Goal: Task Accomplishment & Management: Manage account settings

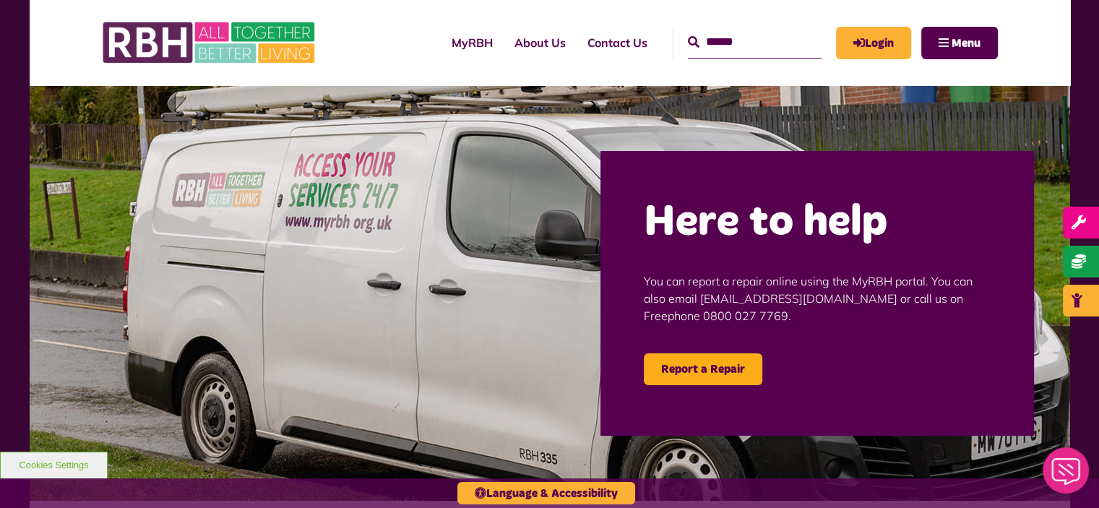
click at [881, 69] on div "MyRBH About Us Contact Us Search Menu" at bounding box center [684, 42] width 627 height 56
click at [861, 33] on link "Login" at bounding box center [873, 43] width 75 height 33
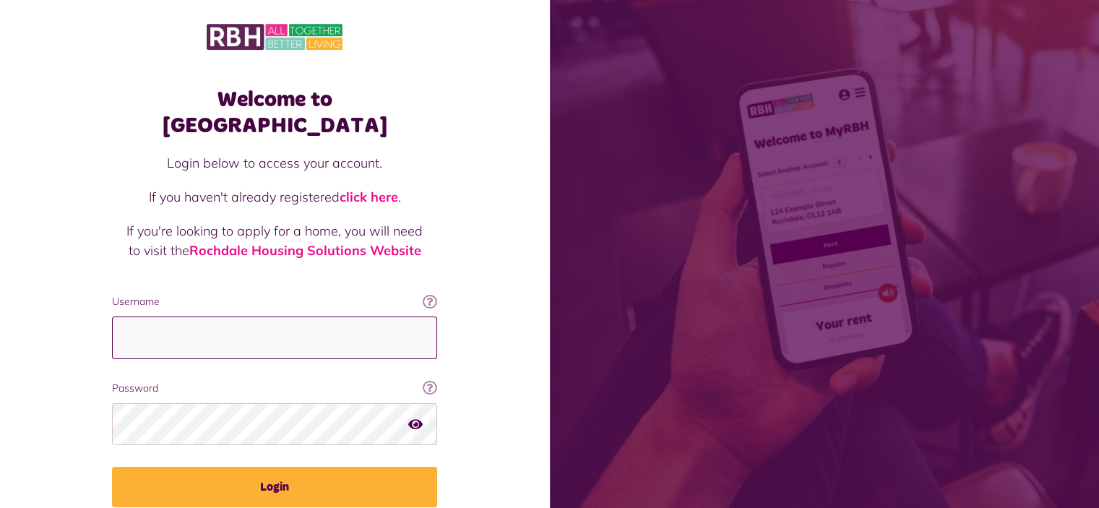
type input "**********"
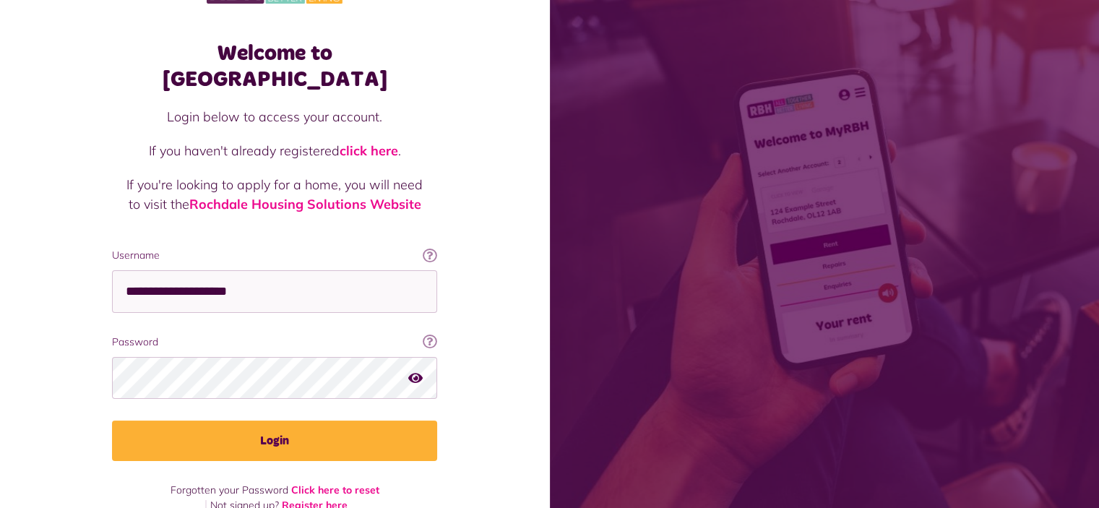
click at [306, 499] on link "Register here" at bounding box center [315, 505] width 66 height 13
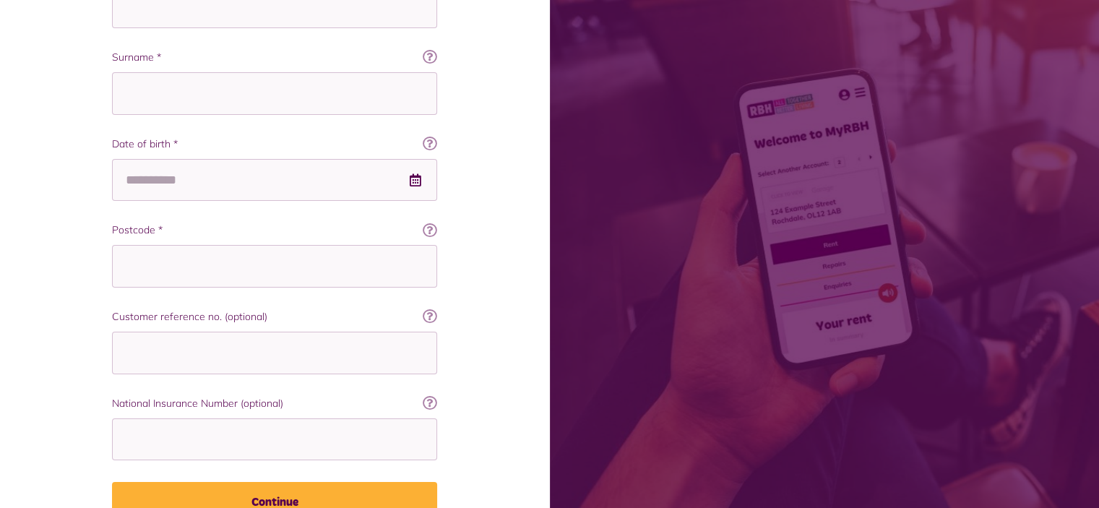
scroll to position [425, 0]
click at [431, 315] on icon at bounding box center [430, 314] width 14 height 14
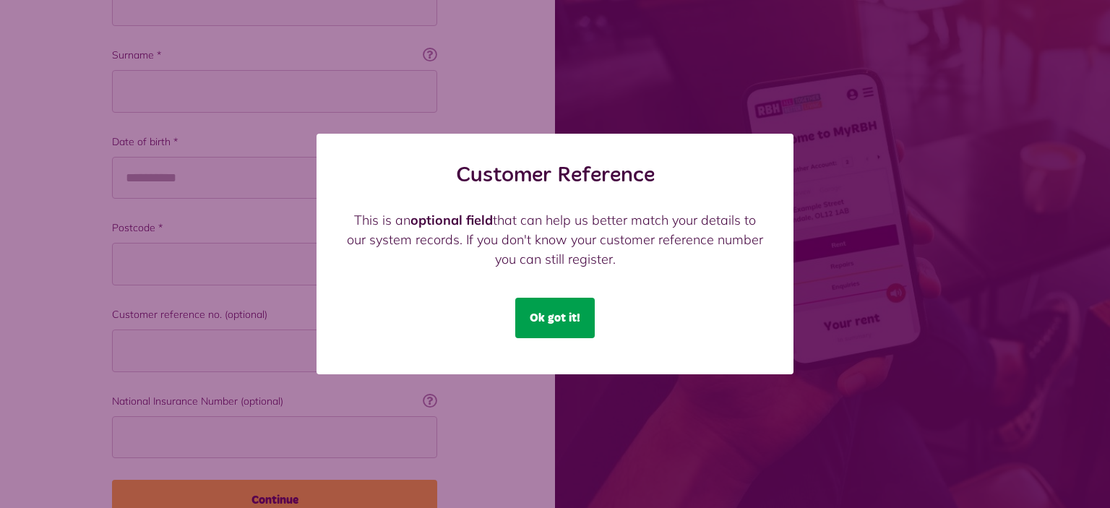
click at [526, 326] on button "Ok got it!" at bounding box center [554, 318] width 79 height 40
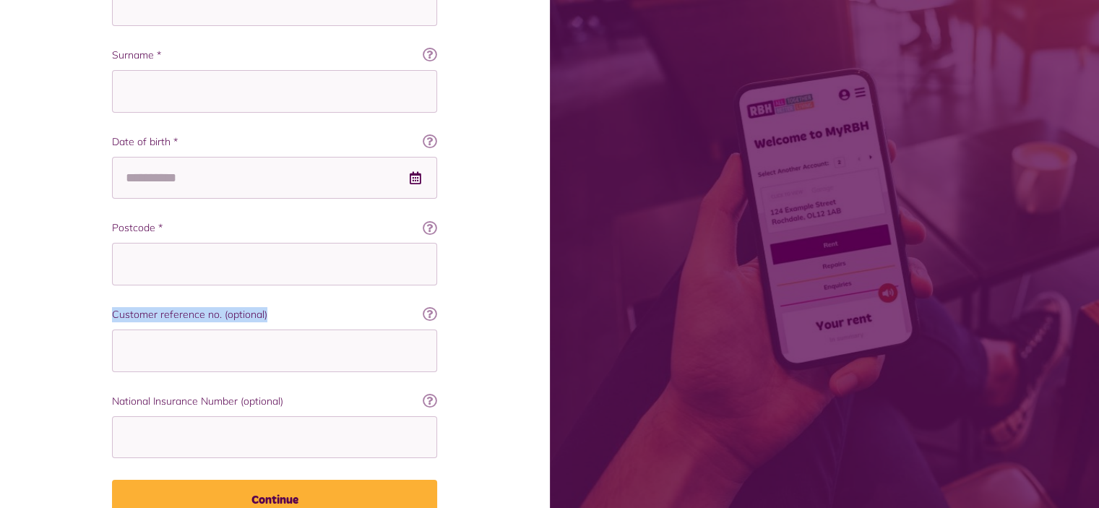
drag, startPoint x: 316, startPoint y: 309, endPoint x: 113, endPoint y: 310, distance: 203.0
click at [113, 310] on label "Customer reference no. (optional)" at bounding box center [274, 314] width 325 height 15
copy label "Customer reference no. (optional)"
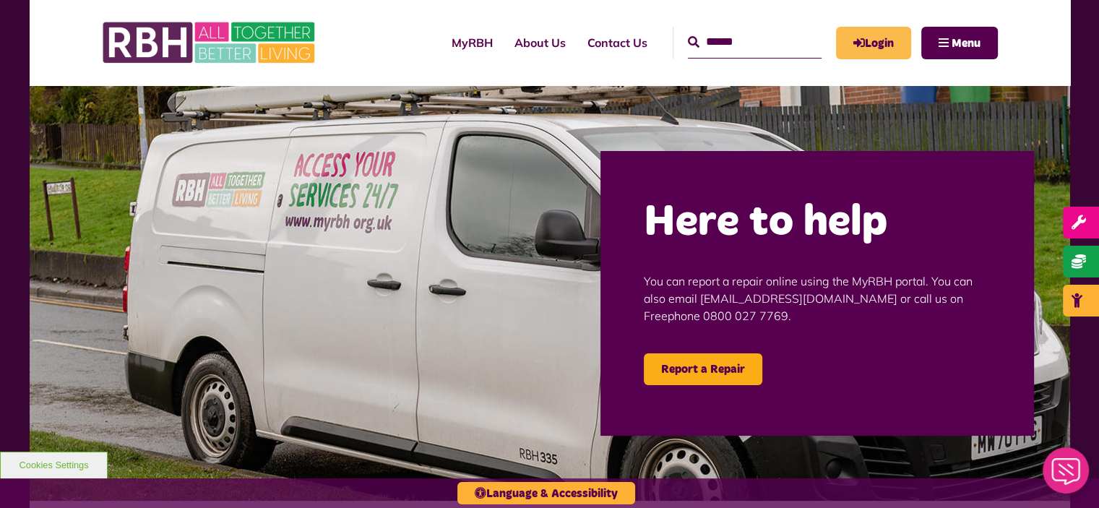
click at [879, 54] on link "Login" at bounding box center [873, 43] width 75 height 33
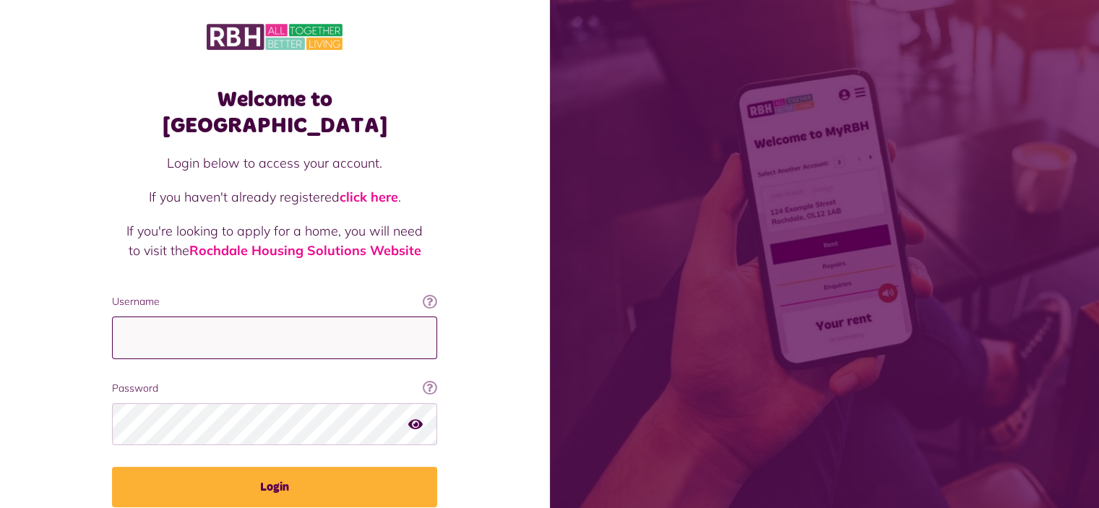
type input "**********"
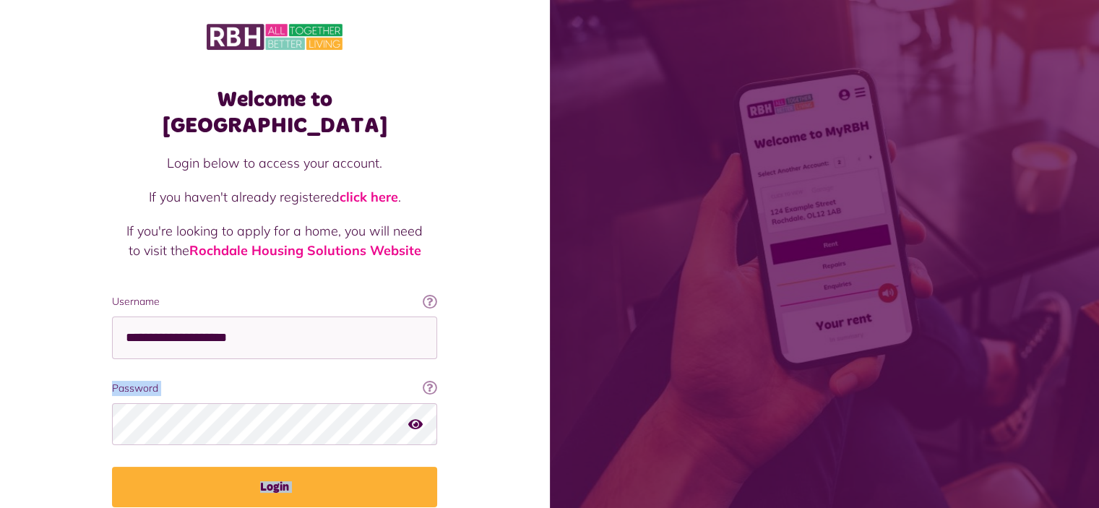
click at [1098, 286] on html "Welcome to MyRBH Login below to access your account. If you haven't already reg…" at bounding box center [549, 290] width 1099 height 581
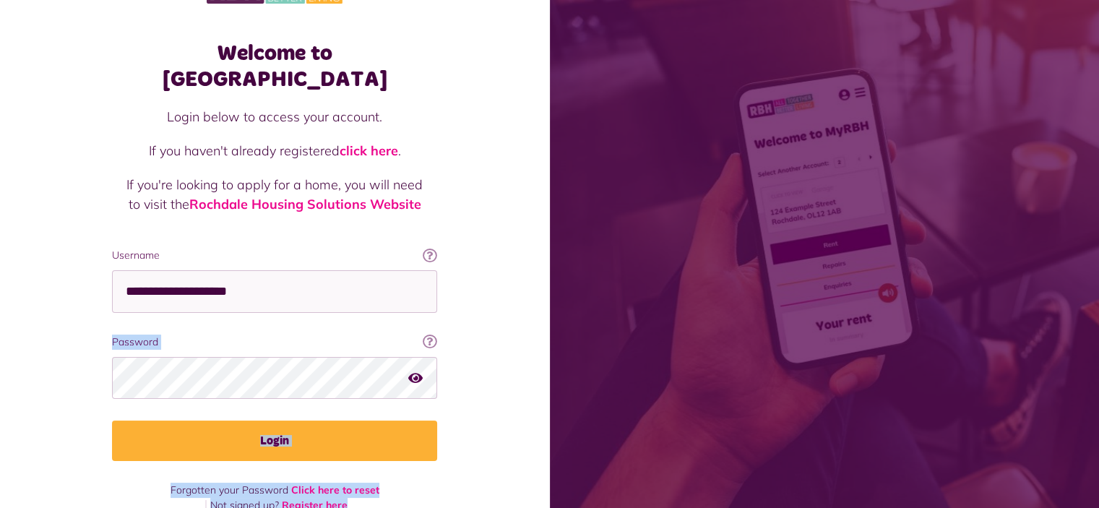
click at [397, 483] on ul "Forgotten your Password Click here to reset Not signed up? Register here" at bounding box center [274, 498] width 325 height 30
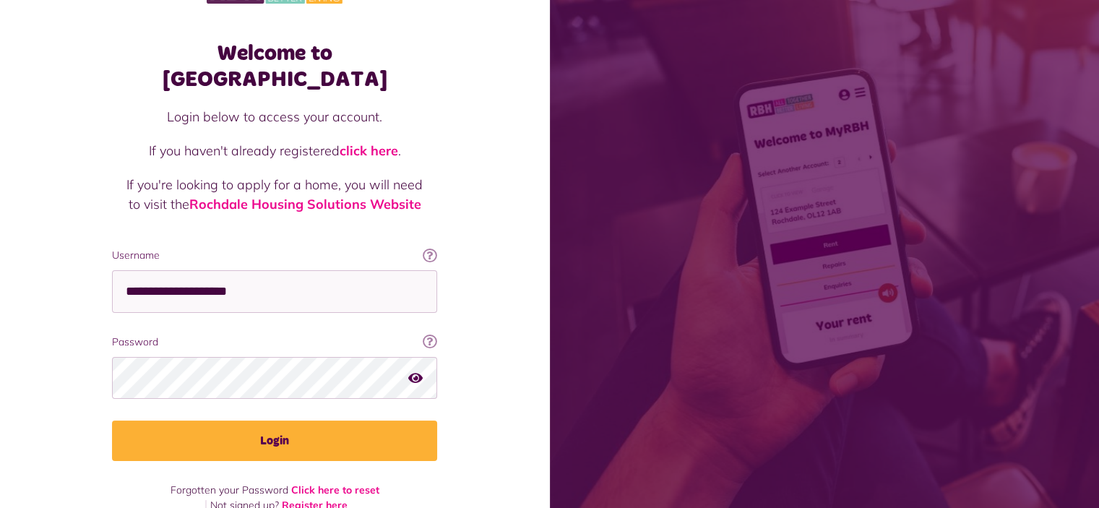
click at [337, 499] on link "Register here" at bounding box center [315, 505] width 66 height 13
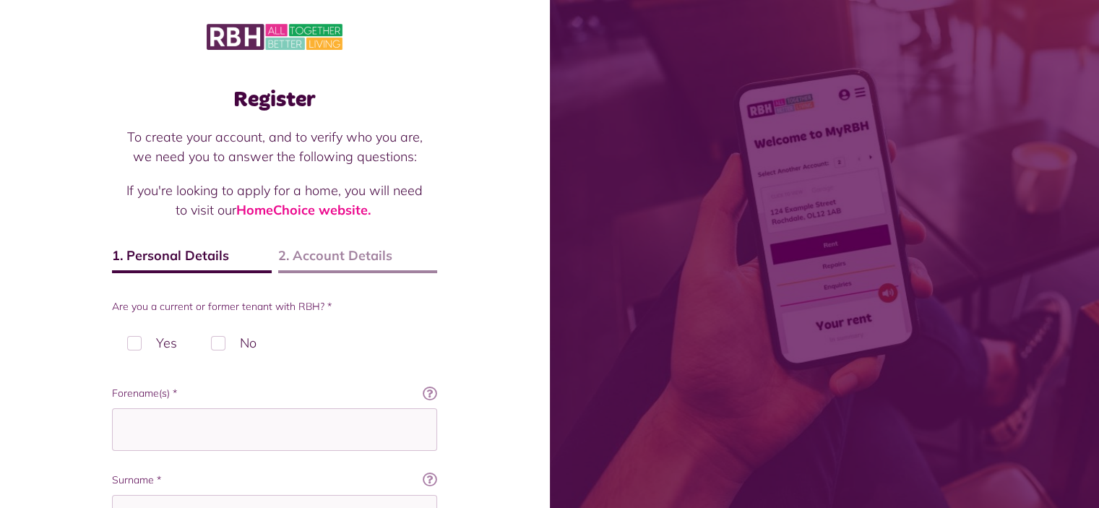
click at [515, 368] on div "Register To create your account, and to verify who you are, we need you to answ…" at bounding box center [275, 509] width 550 height 1019
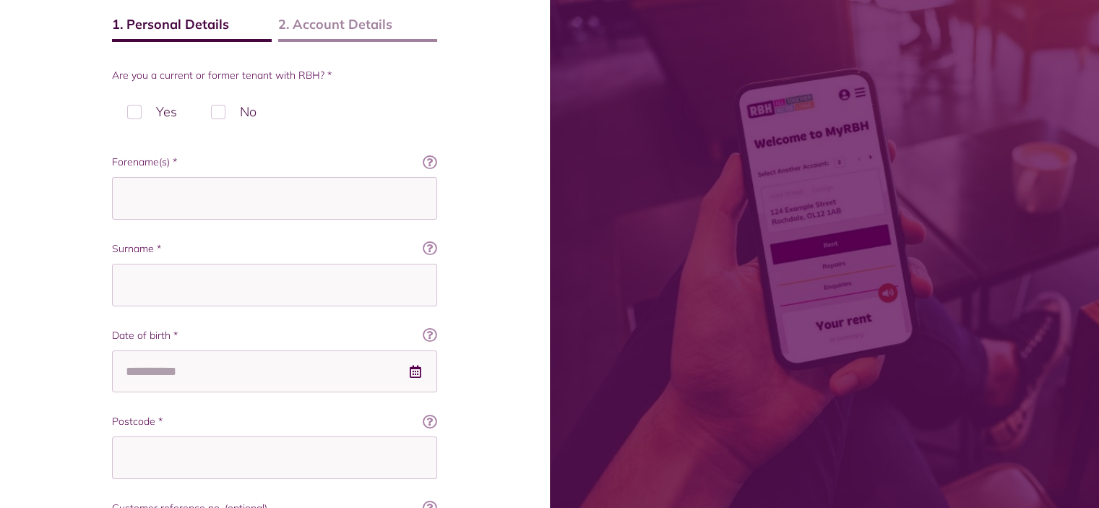
scroll to position [202, 0]
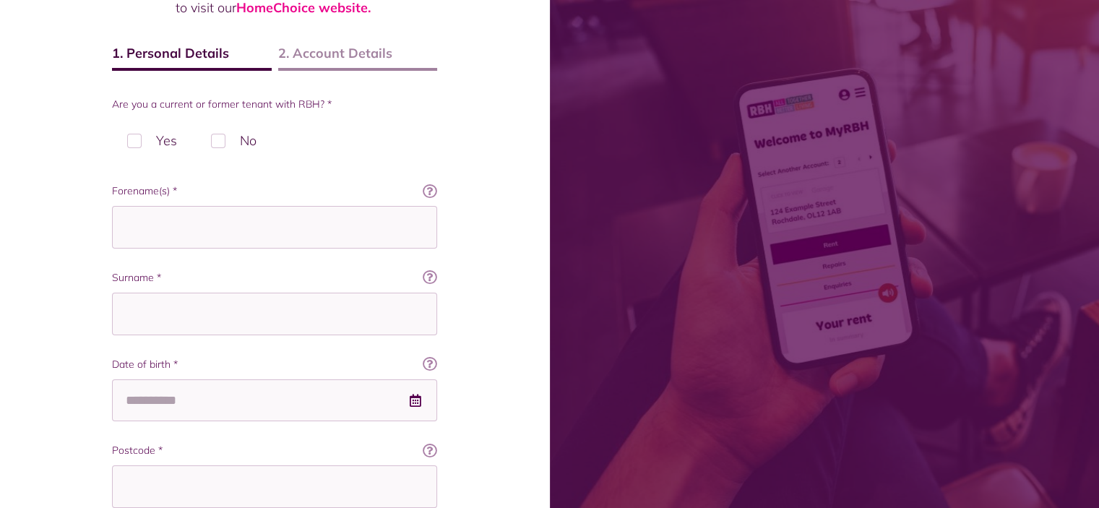
click at [241, 148] on label "No" at bounding box center [234, 140] width 76 height 43
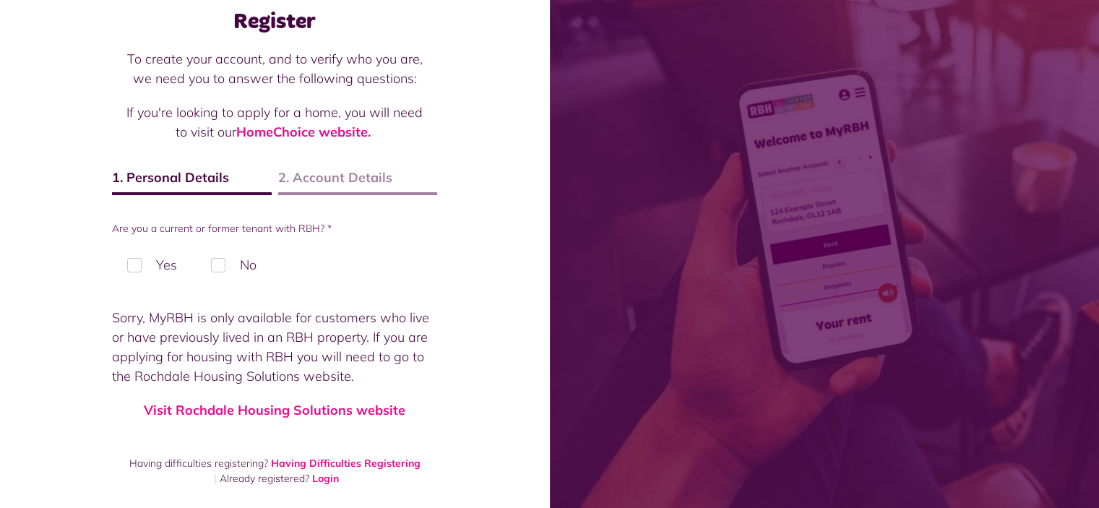
scroll to position [78, 0]
click at [146, 277] on label "Yes" at bounding box center [152, 264] width 80 height 43
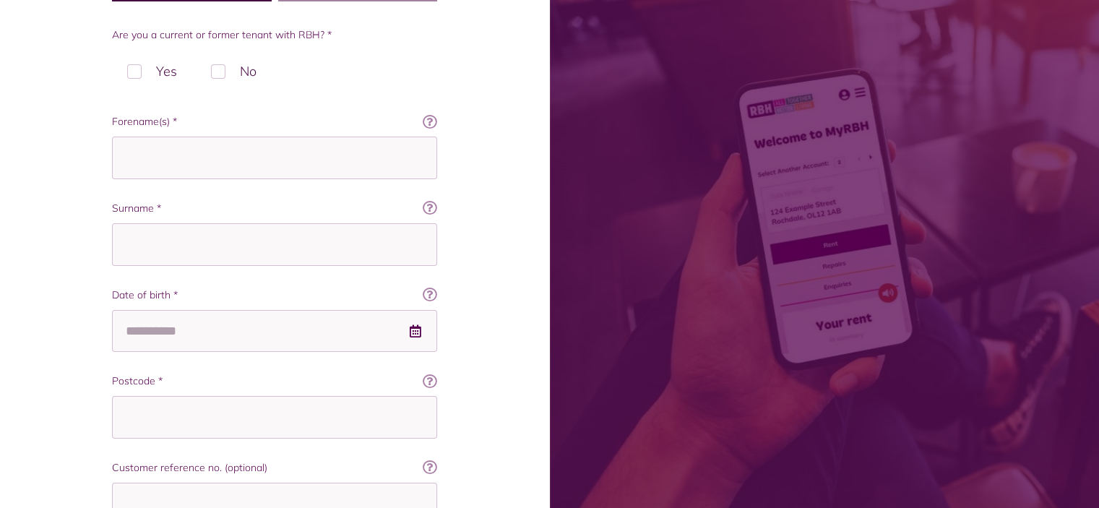
scroll to position [264, 0]
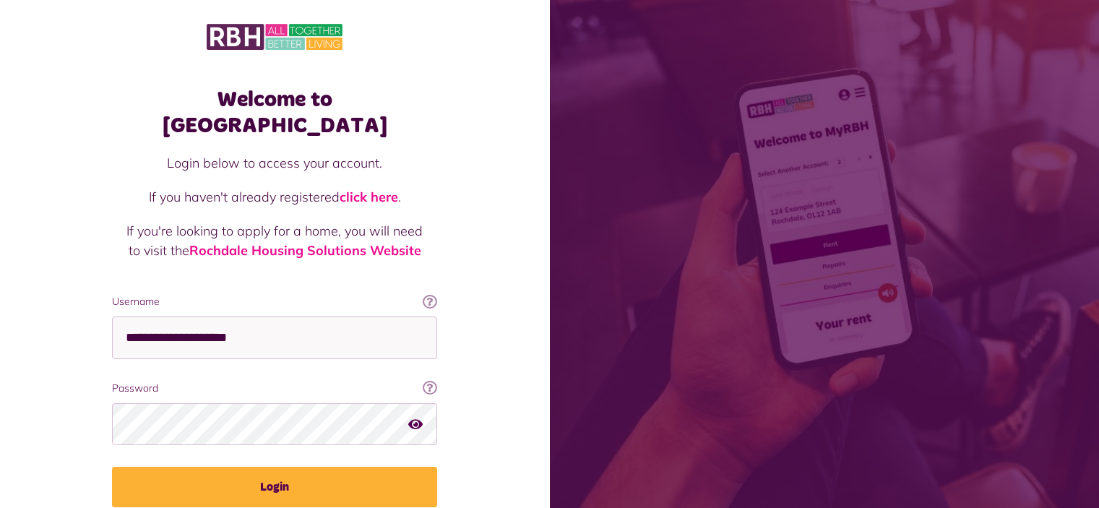
scroll to position [46, 0]
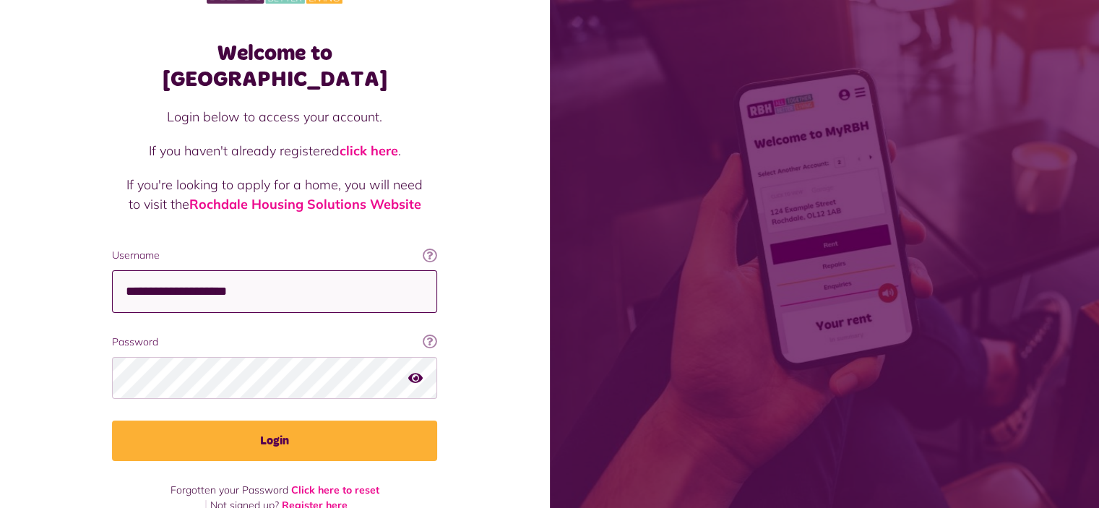
click at [290, 271] on input "**********" at bounding box center [274, 291] width 325 height 43
type input "**********"
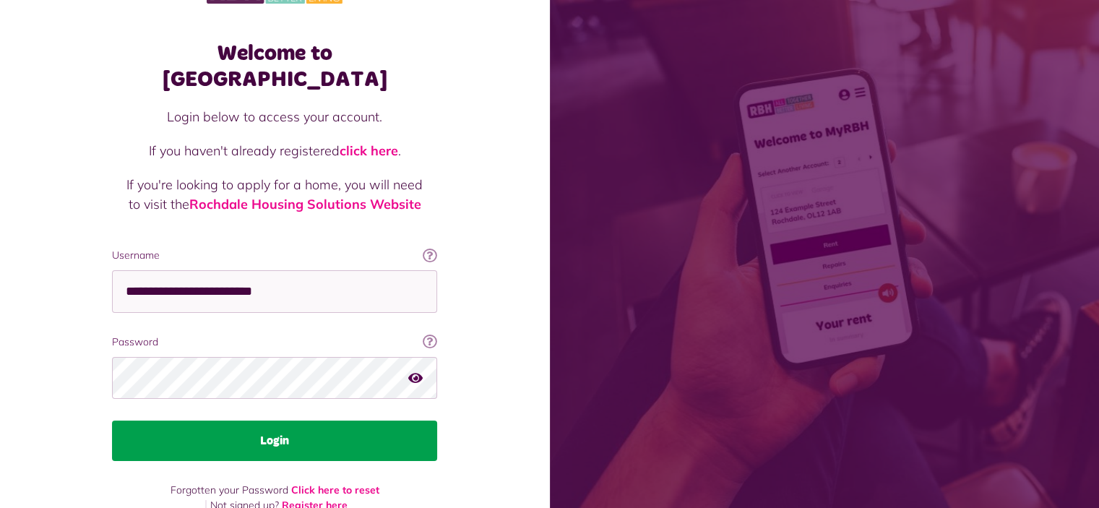
click at [287, 421] on button "Login" at bounding box center [274, 441] width 325 height 40
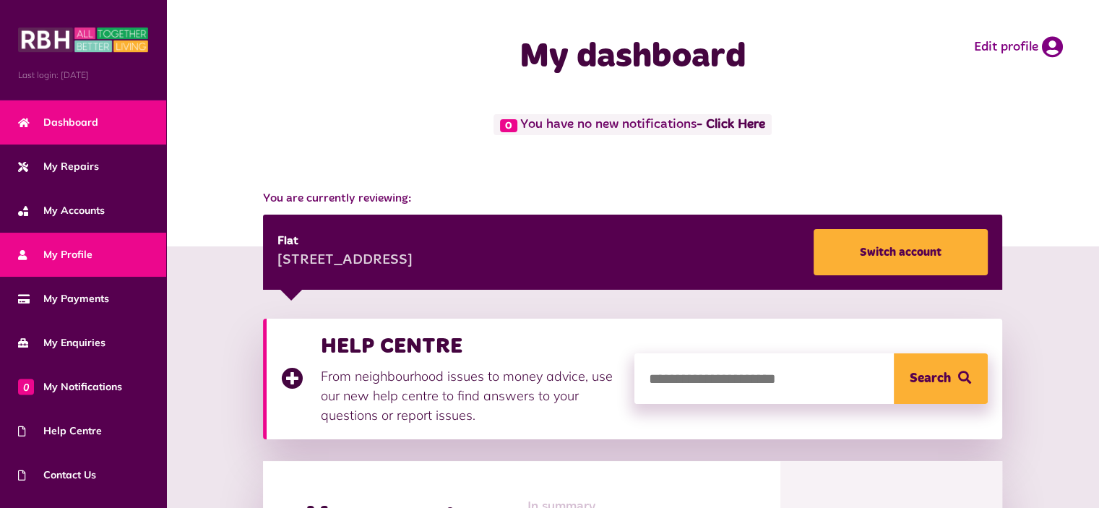
click at [76, 247] on span "My Profile" at bounding box center [55, 254] width 74 height 15
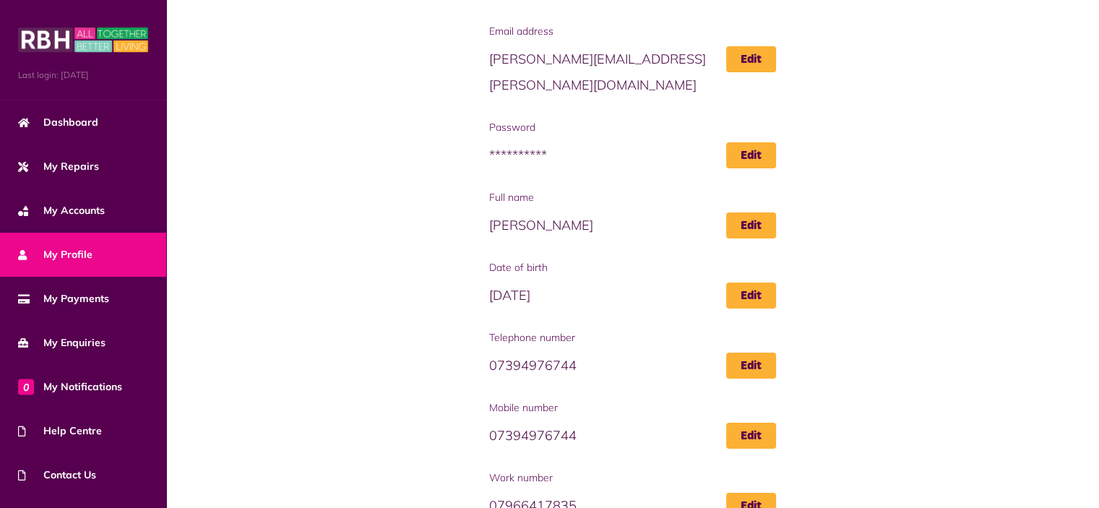
scroll to position [181, 0]
